Goal: Task Accomplishment & Management: Use online tool/utility

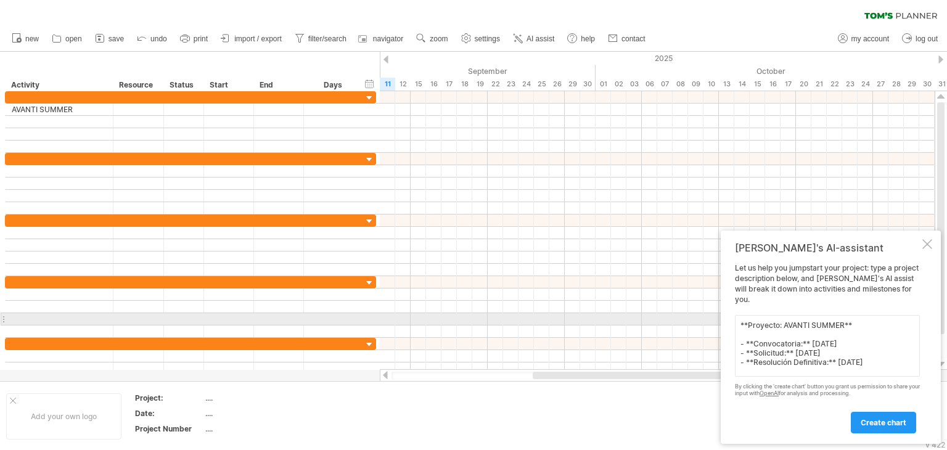
scroll to position [67, 0]
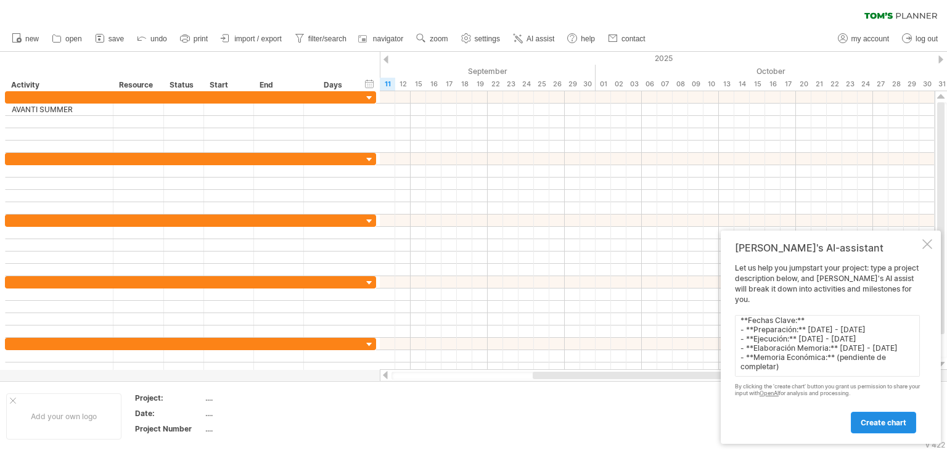
type textarea "**Proyecto: AVANTI SUMMER** - **Convocatoria:** [DATE] - **Solicitud:** [DATE] …"
click at [885, 423] on span "create chart" at bounding box center [884, 422] width 46 height 9
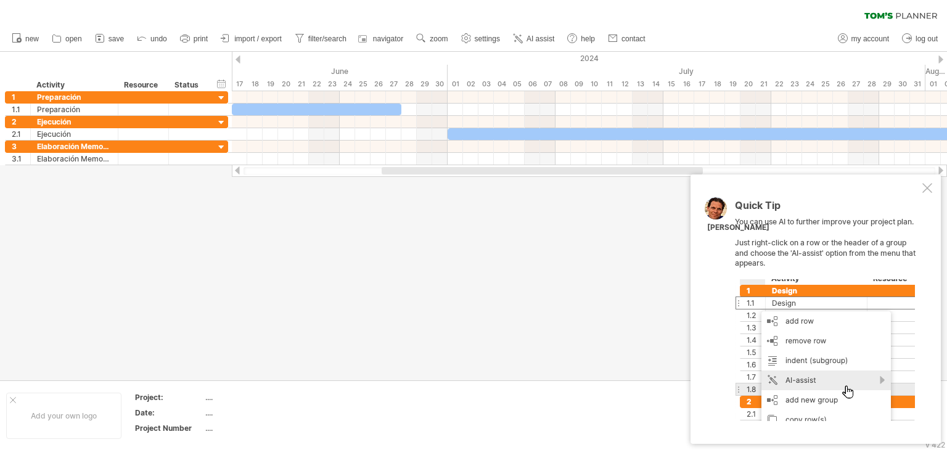
click at [929, 188] on div at bounding box center [927, 188] width 10 height 10
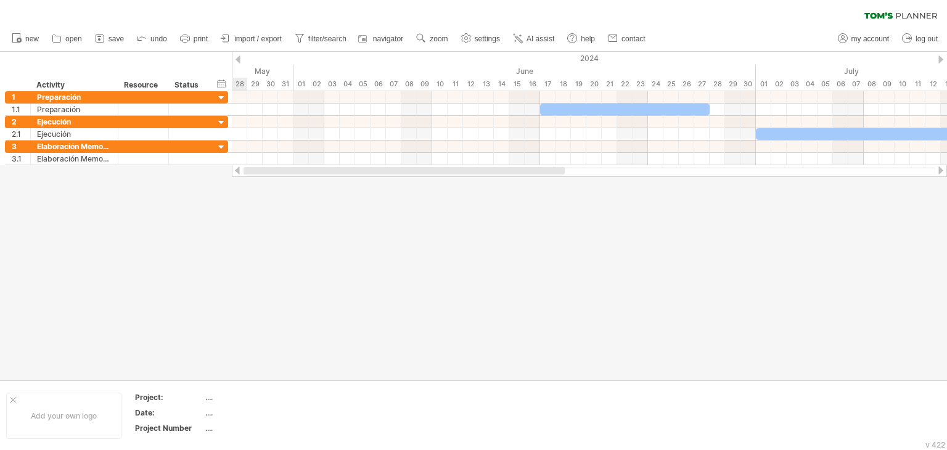
drag, startPoint x: 451, startPoint y: 172, endPoint x: 227, endPoint y: 169, distance: 224.5
click at [287, 186] on div "Trying to reach [DOMAIN_NAME] Connected again... 0% clear filter new 1" at bounding box center [473, 225] width 947 height 450
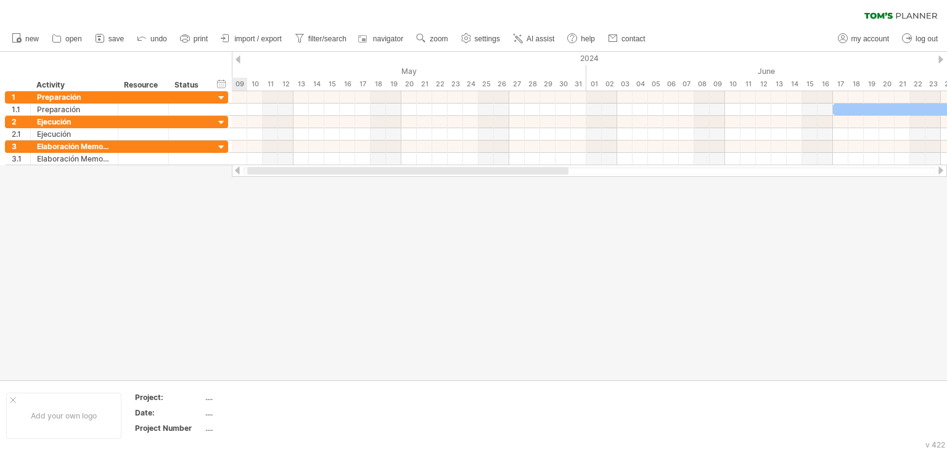
drag, startPoint x: 369, startPoint y: 173, endPoint x: 258, endPoint y: 175, distance: 111.6
click at [258, 175] on div at bounding box center [589, 171] width 715 height 12
click at [191, 87] on div "Status" at bounding box center [188, 85] width 27 height 12
click at [203, 83] on div at bounding box center [203, 85] width 5 height 12
click at [223, 85] on div "hide start/end/duration show start/end/duration" at bounding box center [222, 83] width 12 height 13
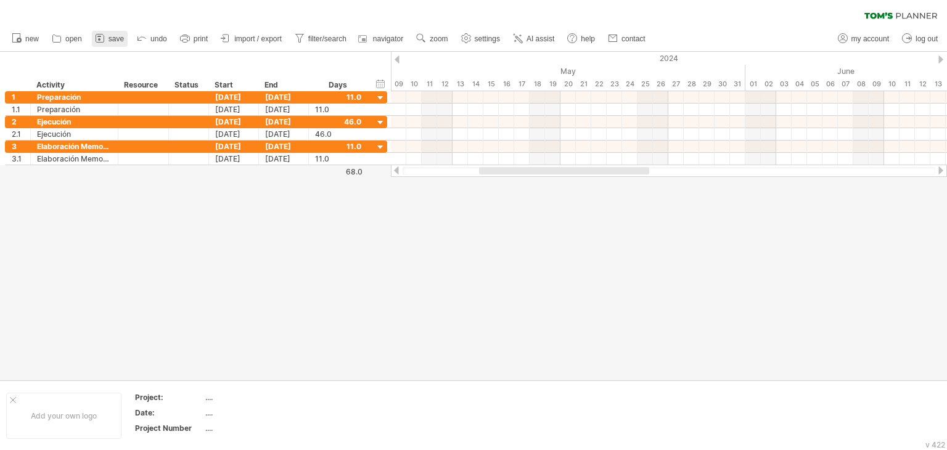
click at [110, 33] on link "save" at bounding box center [110, 39] width 36 height 16
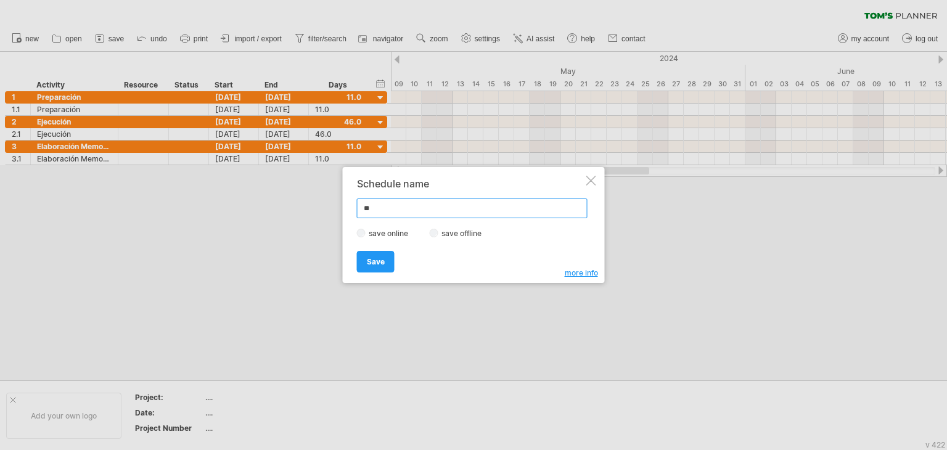
type input "*"
type input "**********"
click at [377, 264] on span "Save" at bounding box center [376, 261] width 18 height 9
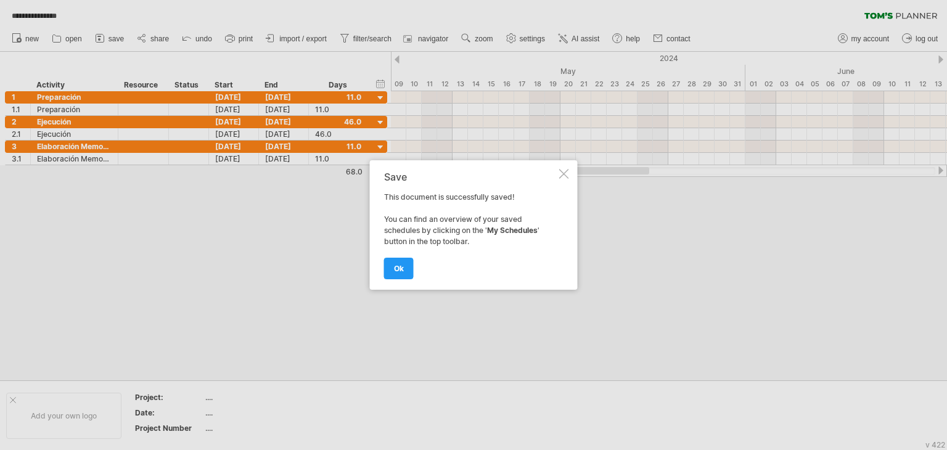
click at [400, 269] on span "ok" at bounding box center [399, 268] width 10 height 9
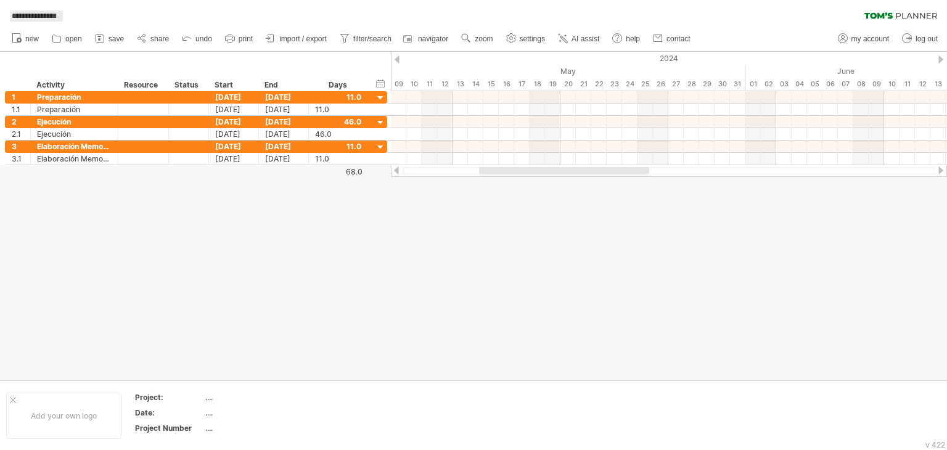
click at [63, 14] on span "**********" at bounding box center [34, 15] width 57 height 11
click at [113, 44] on link "save" at bounding box center [110, 39] width 36 height 16
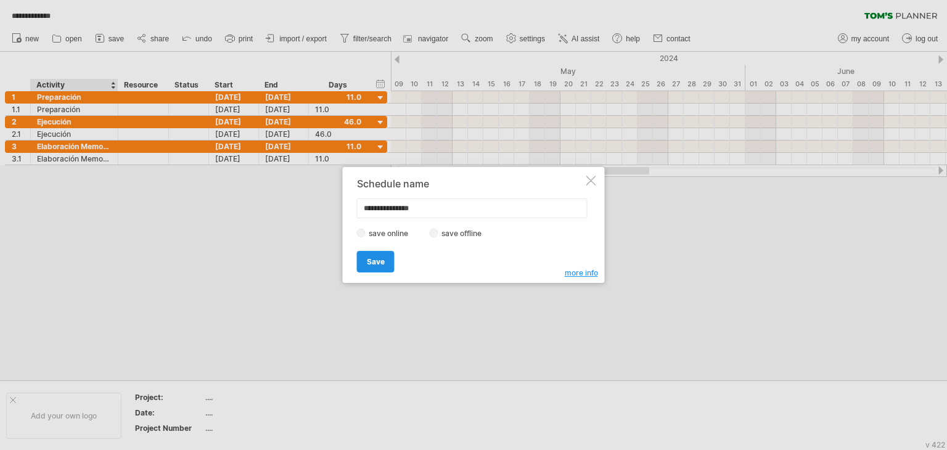
click at [372, 255] on link "Save" at bounding box center [376, 262] width 38 height 22
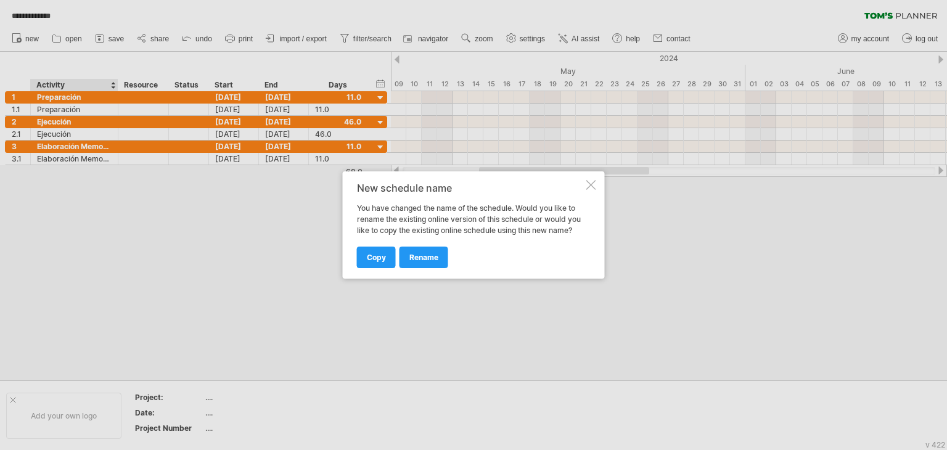
click at [593, 184] on div at bounding box center [591, 185] width 10 height 10
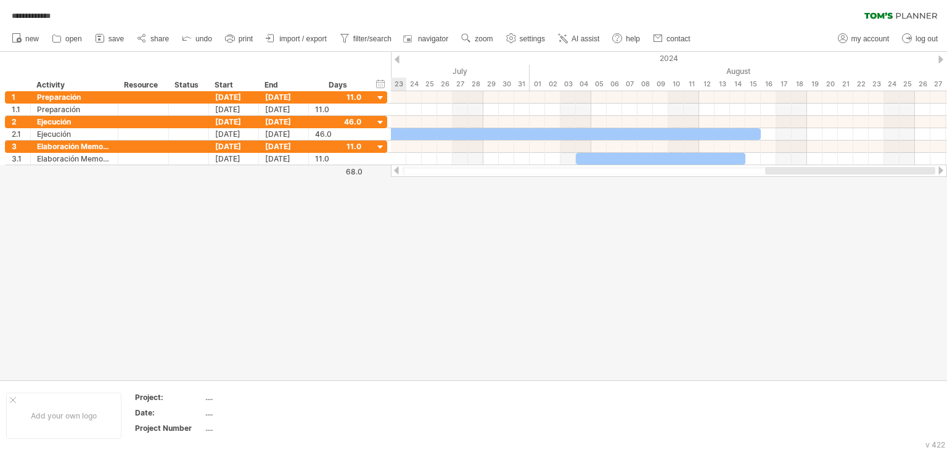
drag, startPoint x: 582, startPoint y: 173, endPoint x: 915, endPoint y: 170, distance: 333.0
click at [915, 170] on div at bounding box center [850, 170] width 170 height 7
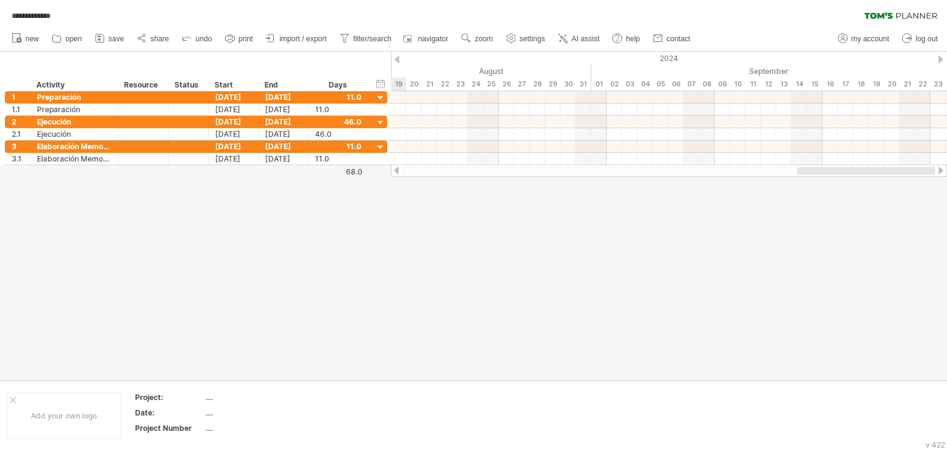
drag, startPoint x: 700, startPoint y: 174, endPoint x: 844, endPoint y: 181, distance: 143.2
click at [844, 181] on div "**********" at bounding box center [473, 225] width 947 height 450
click at [212, 400] on div "...." at bounding box center [257, 397] width 104 height 10
type input "******"
click at [301, 43] on span "import / export" at bounding box center [302, 39] width 47 height 9
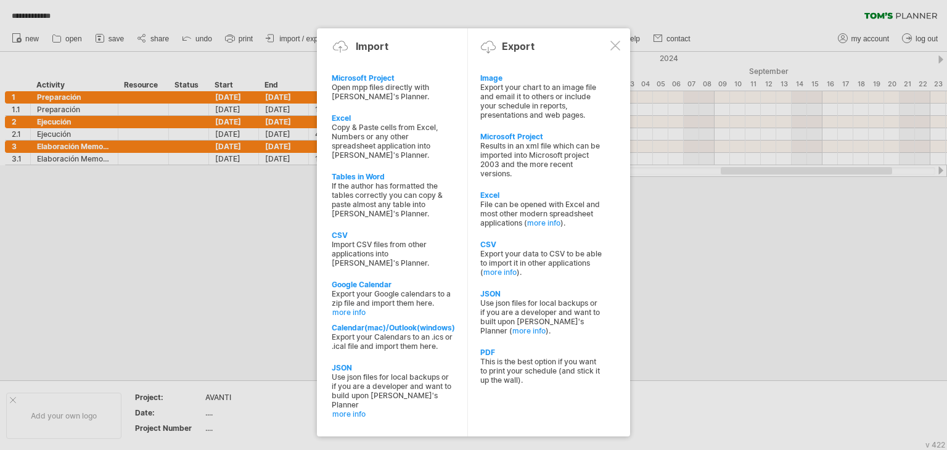
click at [610, 47] on div at bounding box center [615, 46] width 10 height 10
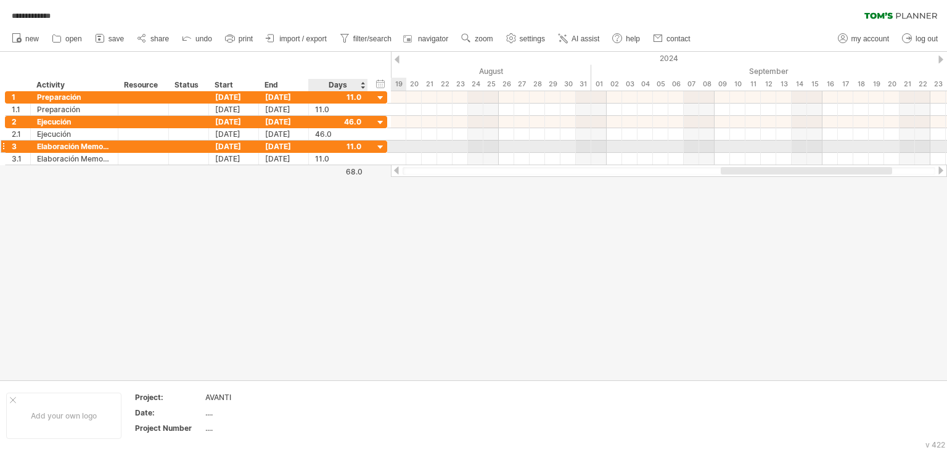
click at [379, 146] on div at bounding box center [381, 148] width 12 height 12
click at [382, 149] on div at bounding box center [381, 148] width 12 height 12
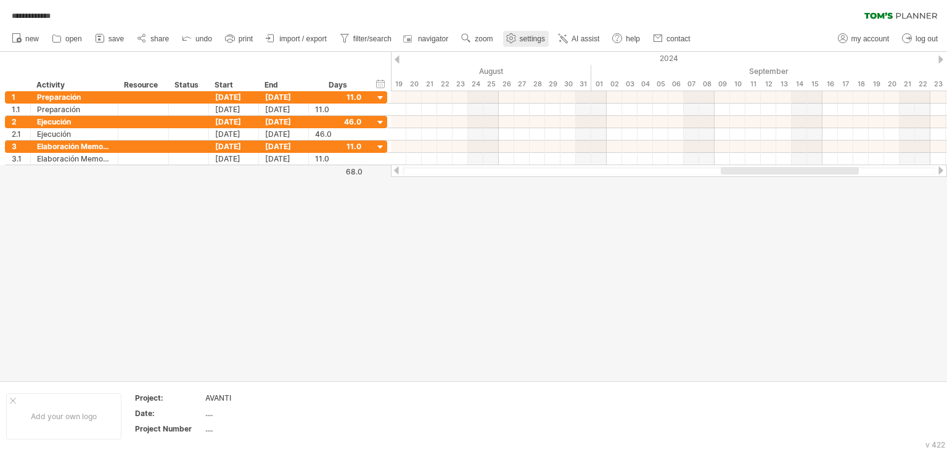
click at [514, 38] on use at bounding box center [511, 38] width 12 height 12
select select "*"
select select "**"
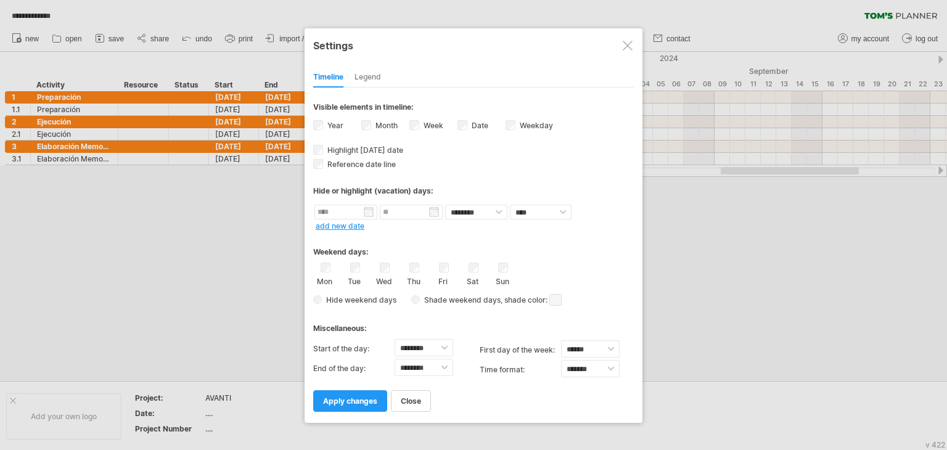
click at [625, 49] on div at bounding box center [628, 46] width 10 height 10
